Goal: Task Accomplishment & Management: Manage account settings

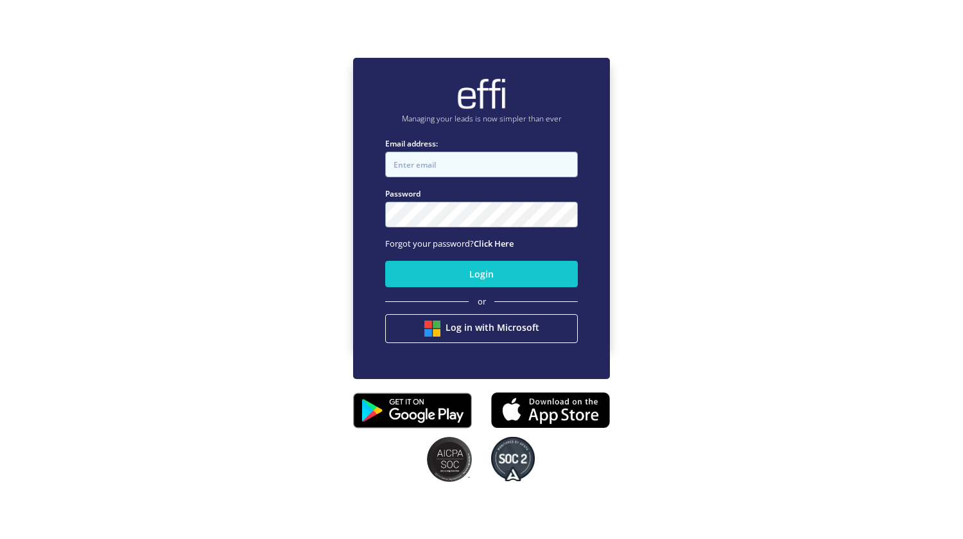
click at [438, 160] on input "Email address:" at bounding box center [481, 165] width 193 height 26
click at [425, 169] on input "Email address:" at bounding box center [481, 165] width 193 height 26
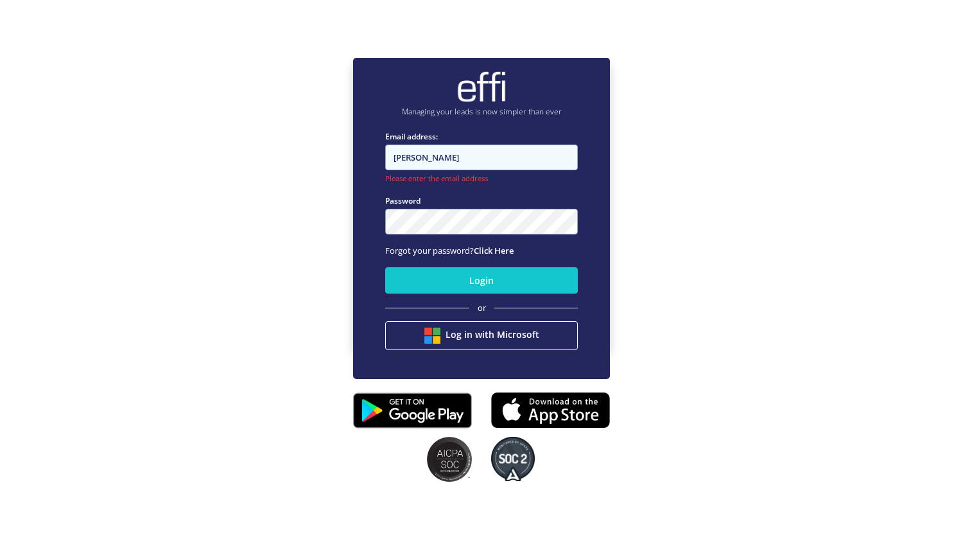
type input "[PERSON_NAME]"
